Goal: Information Seeking & Learning: Check status

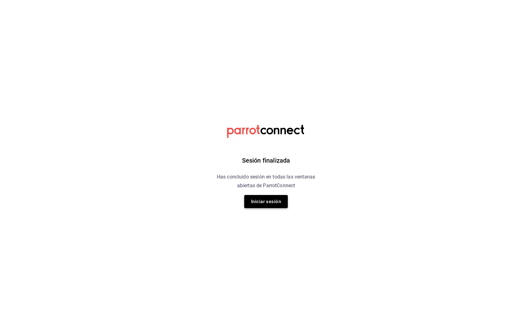
click at [263, 201] on button "Iniciar sesión" at bounding box center [266, 201] width 44 height 13
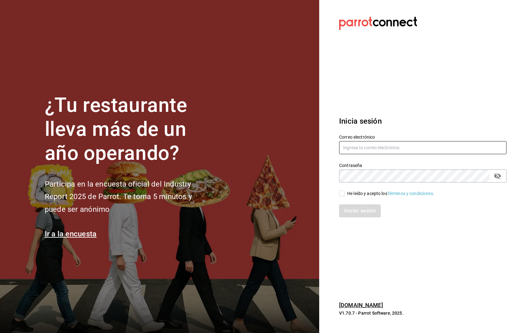
click at [420, 145] on input "text" at bounding box center [422, 147] width 167 height 13
type input "jlom"
type input "jlomelin@eci.edu.mx"
click at [342, 188] on div "He leído y acepto los Términos y condiciones." at bounding box center [419, 189] width 175 height 14
click at [342, 189] on div "He leído y acepto los Términos y condiciones." at bounding box center [419, 189] width 175 height 14
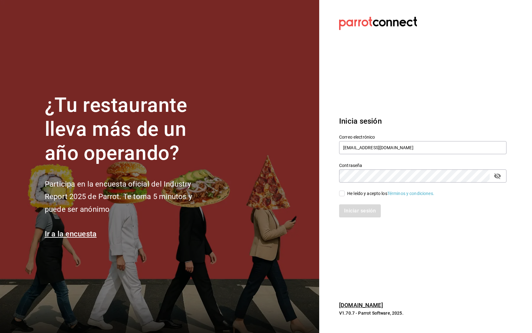
click at [341, 191] on input "He leído y acepto los Términos y condiciones." at bounding box center [342, 193] width 6 height 6
checkbox input "true"
click at [347, 218] on div "Inicia sesión Correo electrónico jlomelin@eci.edu.mx Contraseña Contraseña He l…" at bounding box center [422, 166] width 167 height 117
click at [348, 202] on div "Iniciar sesión" at bounding box center [419, 207] width 175 height 21
click at [347, 207] on button "Iniciar sesión" at bounding box center [360, 210] width 42 height 13
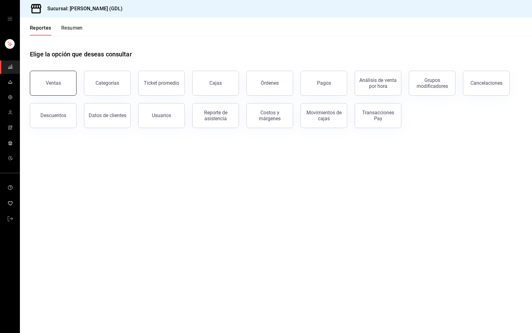
click at [64, 91] on button "Ventas" at bounding box center [53, 83] width 47 height 25
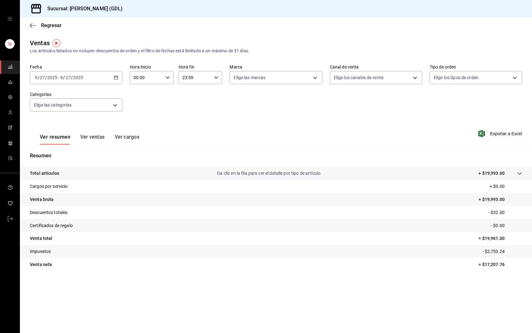
click at [114, 77] on \(Stroke\) "button" at bounding box center [116, 77] width 4 height 3
click at [63, 95] on span "Hoy" at bounding box center [59, 96] width 48 height 7
click at [0, 180] on div "mailbox folders" at bounding box center [10, 184] width 20 height 295
